Goal: Transaction & Acquisition: Purchase product/service

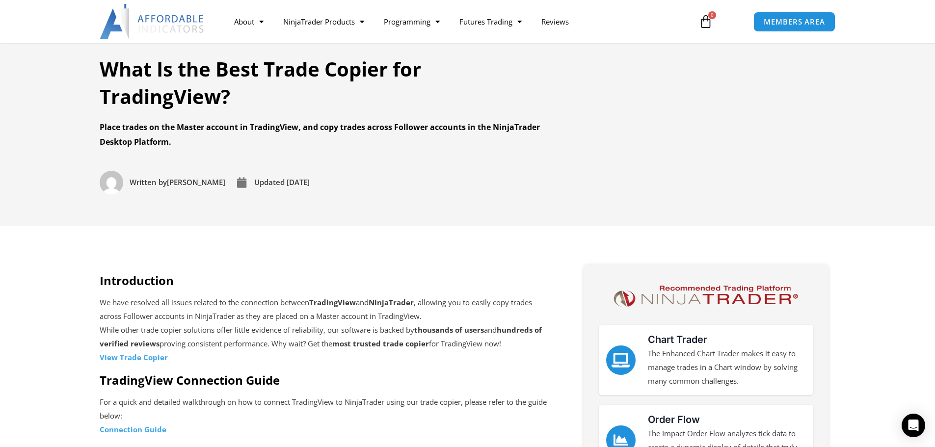
scroll to position [49, 0]
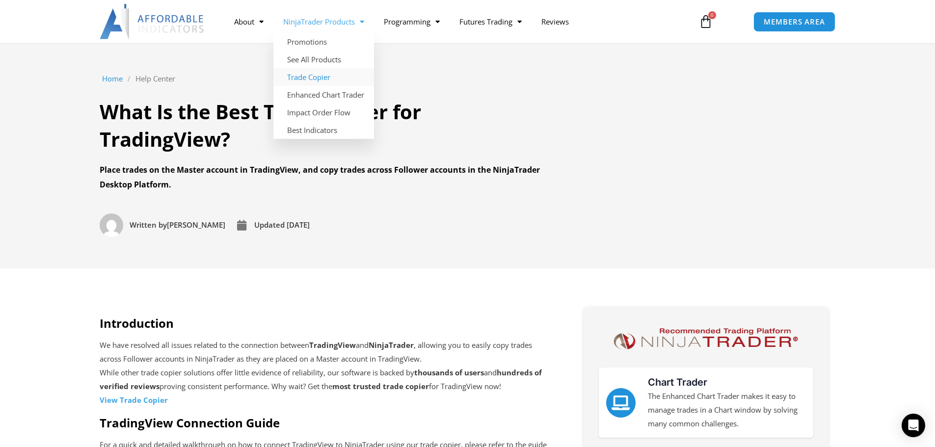
click at [321, 79] on link "Trade Copier" at bounding box center [323, 77] width 101 height 18
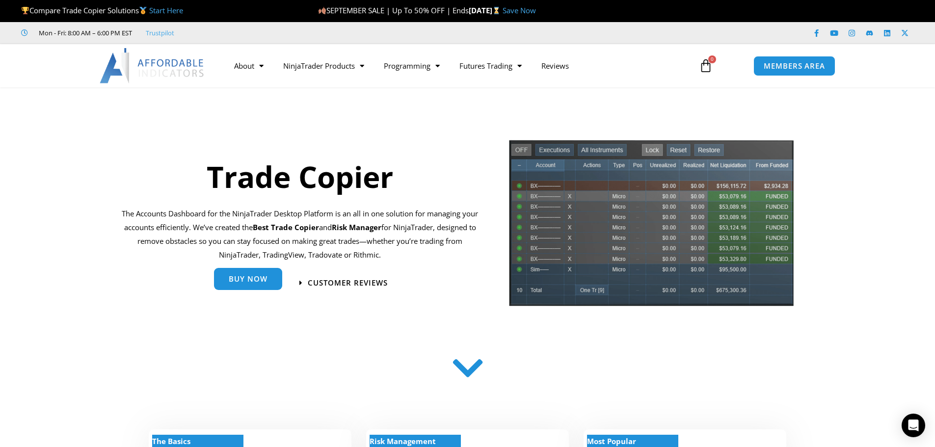
click at [237, 277] on span "Buy Now" at bounding box center [248, 280] width 39 height 7
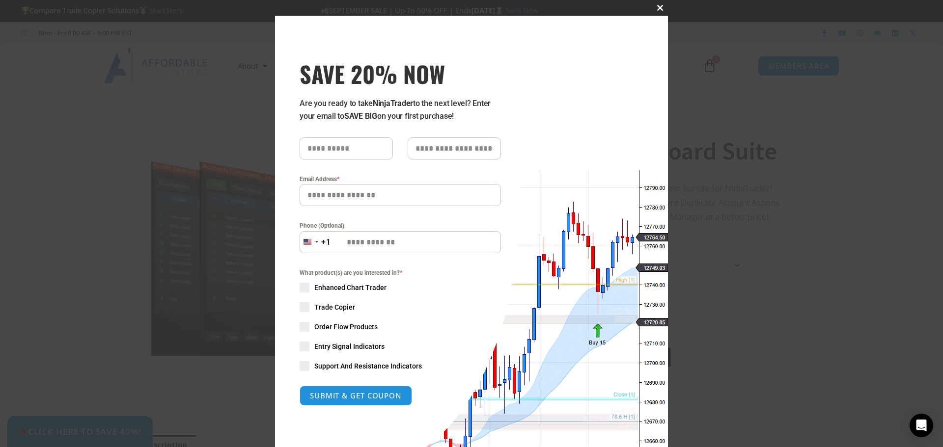
click at [652, 8] on span "SAVE 20% NOW popup" at bounding box center [660, 8] width 16 height 6
